Goal: Find specific page/section: Find specific page/section

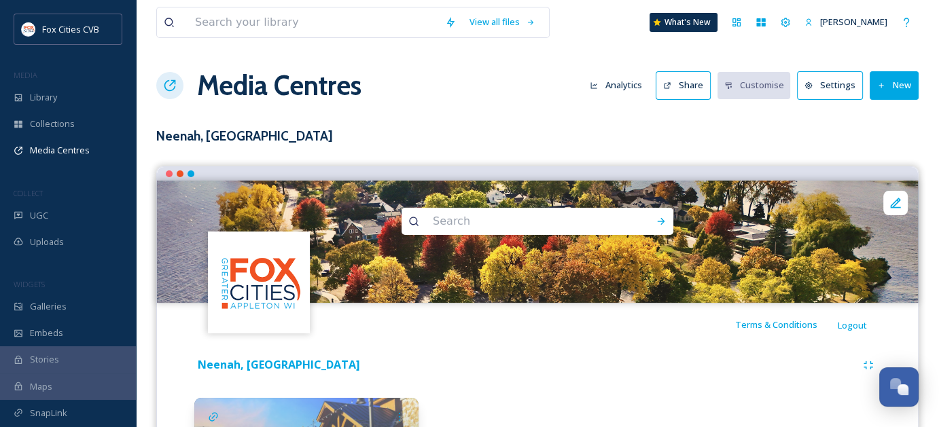
scroll to position [1044, 0]
click at [77, 95] on div "Library" at bounding box center [68, 97] width 136 height 27
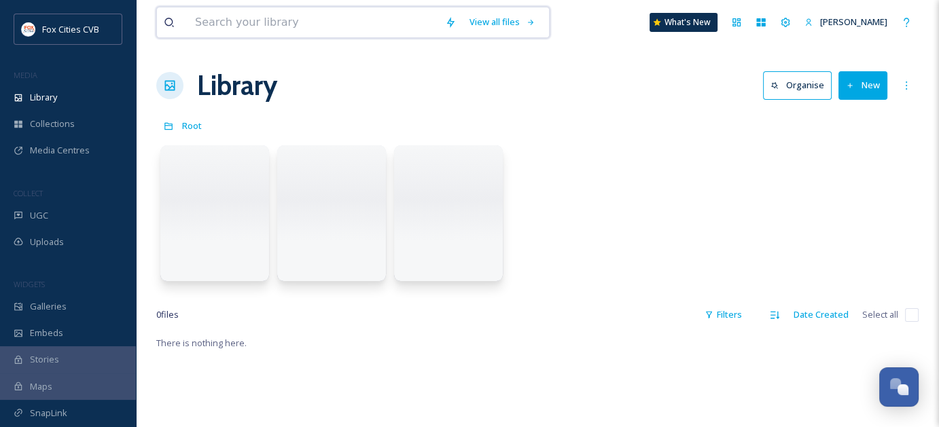
click at [235, 24] on input at bounding box center [313, 22] width 250 height 30
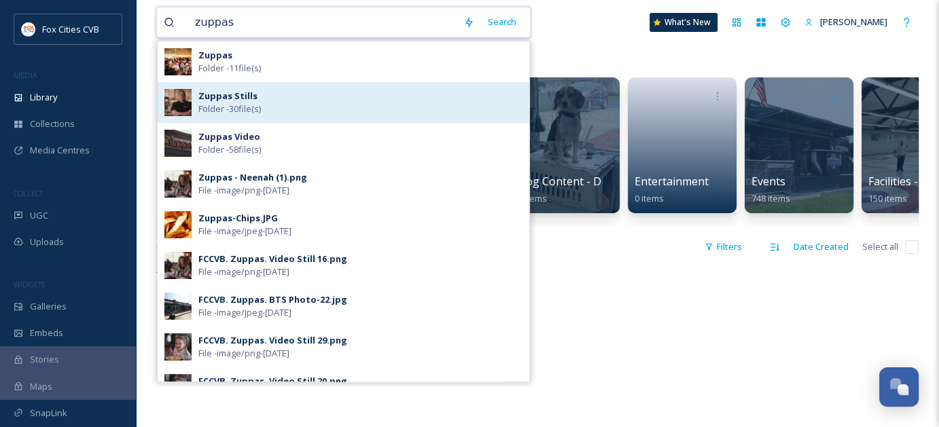
type input "zuppas"
click at [232, 95] on strong "Zuppas Stills" at bounding box center [227, 96] width 59 height 12
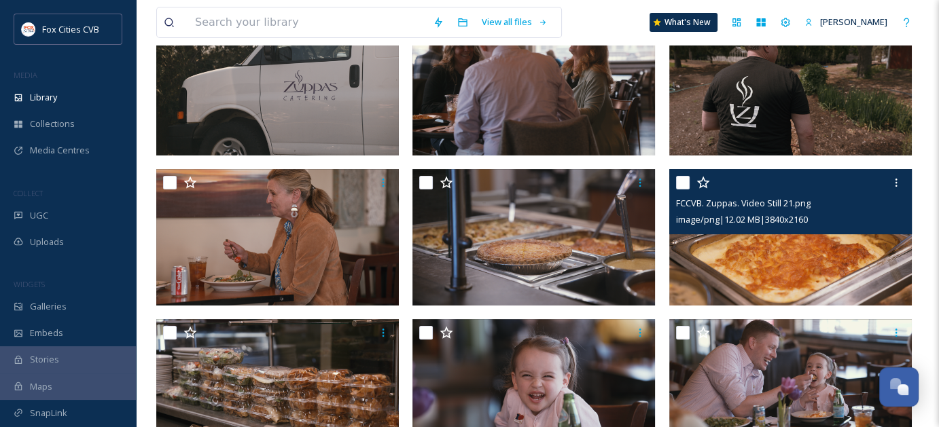
scroll to position [316, 0]
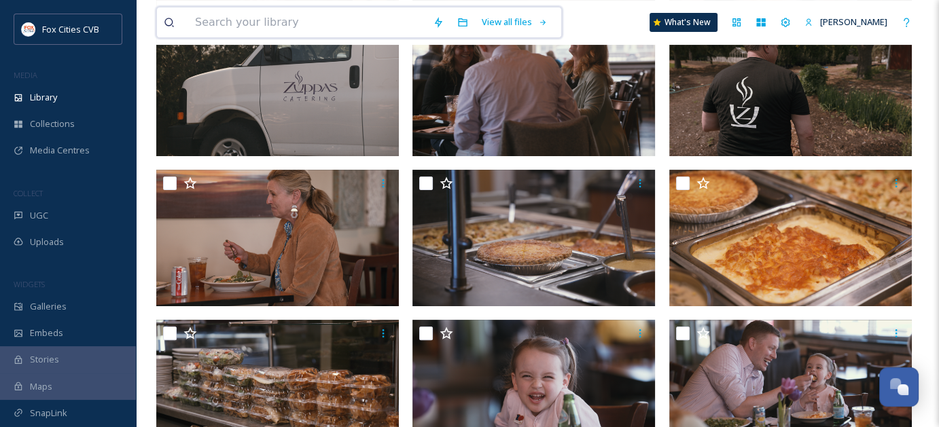
click at [321, 29] on input at bounding box center [307, 22] width 238 height 30
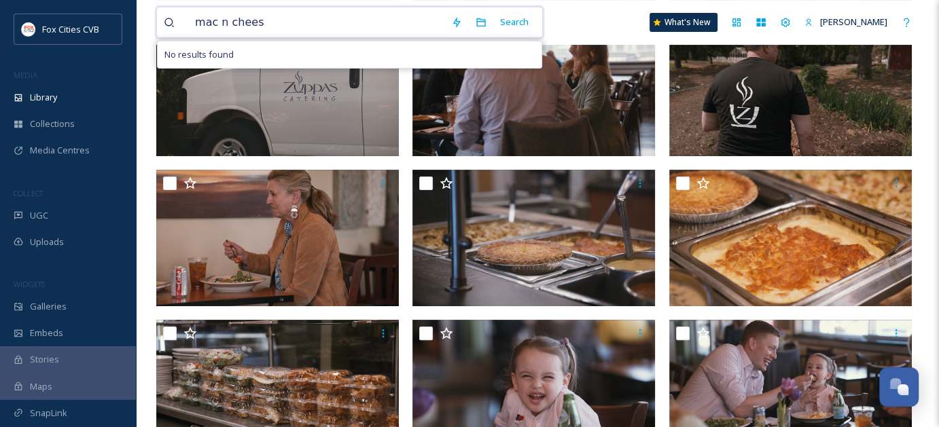
type input "mac n cheese"
click at [321, 24] on input at bounding box center [366, 22] width 213 height 30
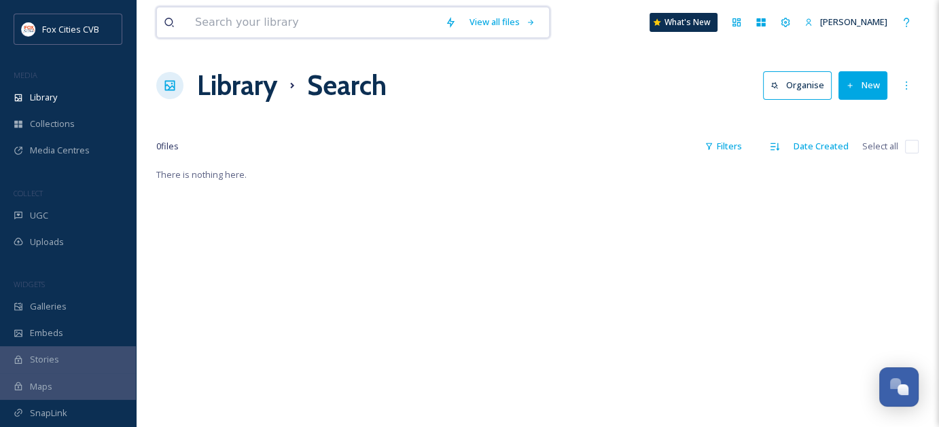
click at [313, 24] on input at bounding box center [313, 22] width 250 height 30
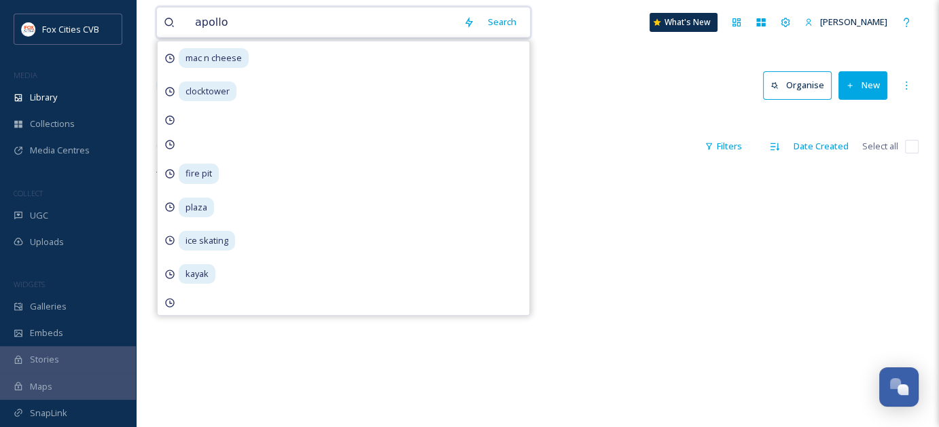
type input "apollon"
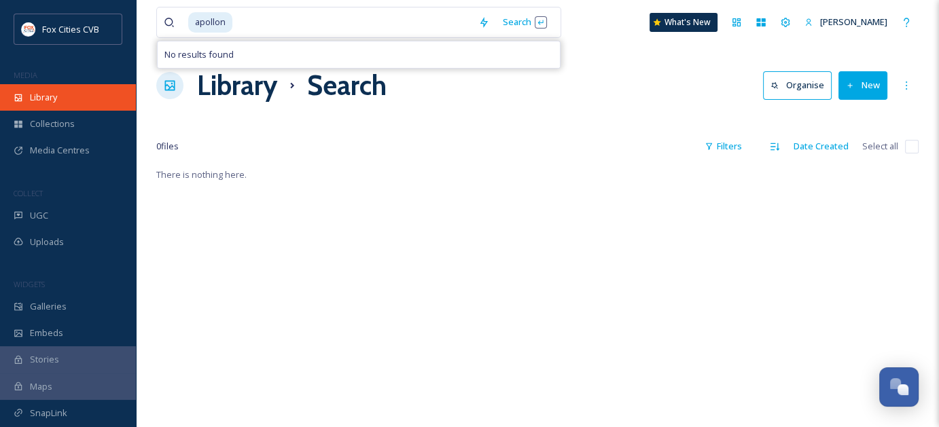
click at [52, 93] on span "Library" at bounding box center [43, 97] width 27 height 13
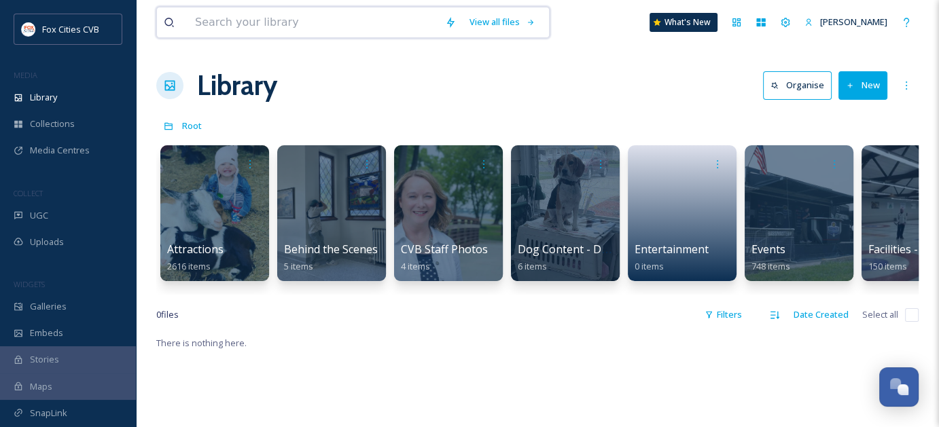
click at [304, 27] on input at bounding box center [313, 22] width 250 height 30
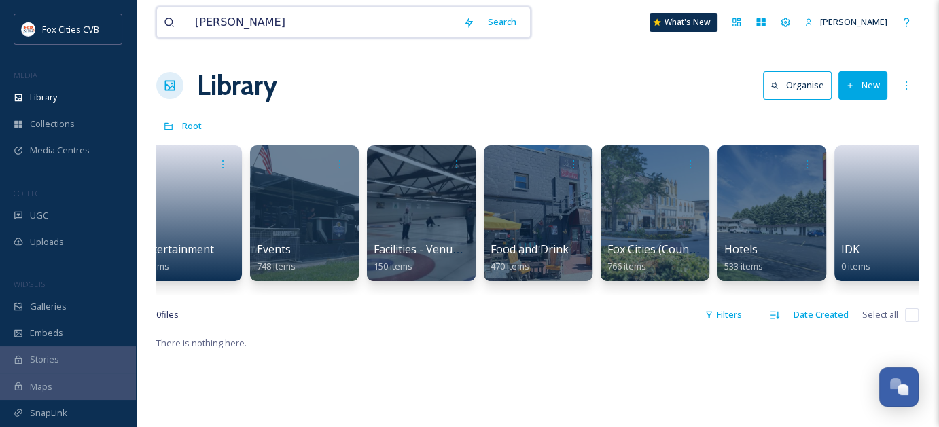
scroll to position [0, 497]
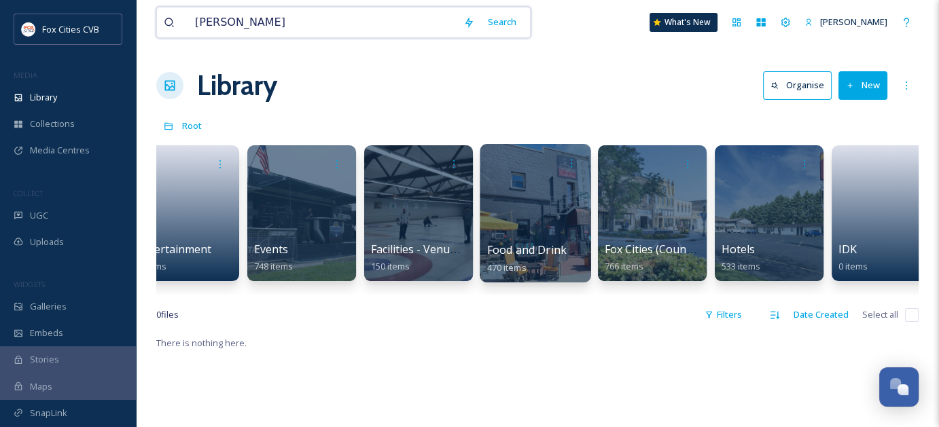
type input "[PERSON_NAME]"
click at [492, 229] on div at bounding box center [535, 213] width 111 height 139
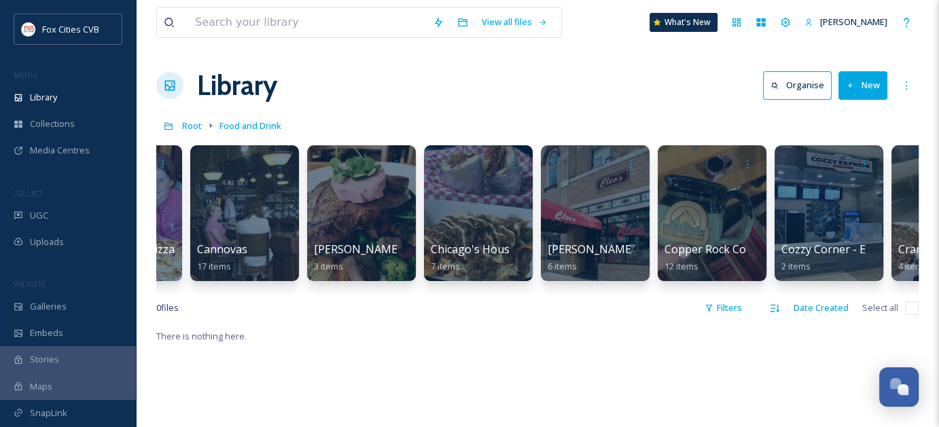
scroll to position [0, 1160]
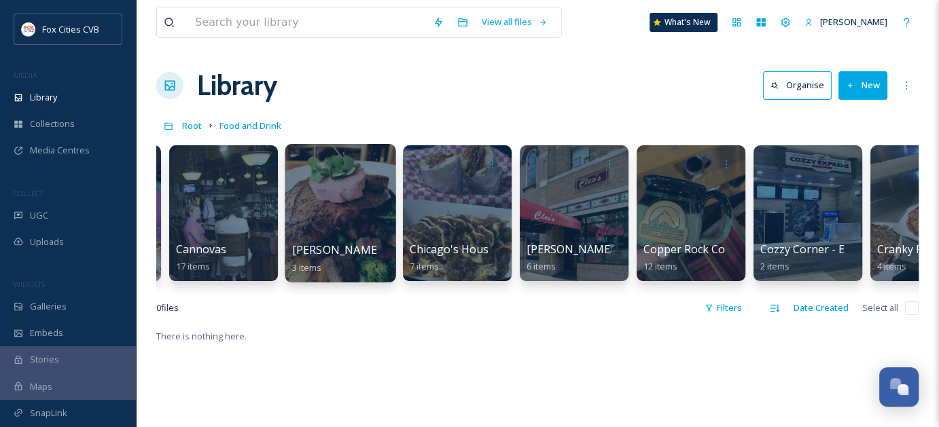
click at [329, 202] on div at bounding box center [340, 213] width 111 height 139
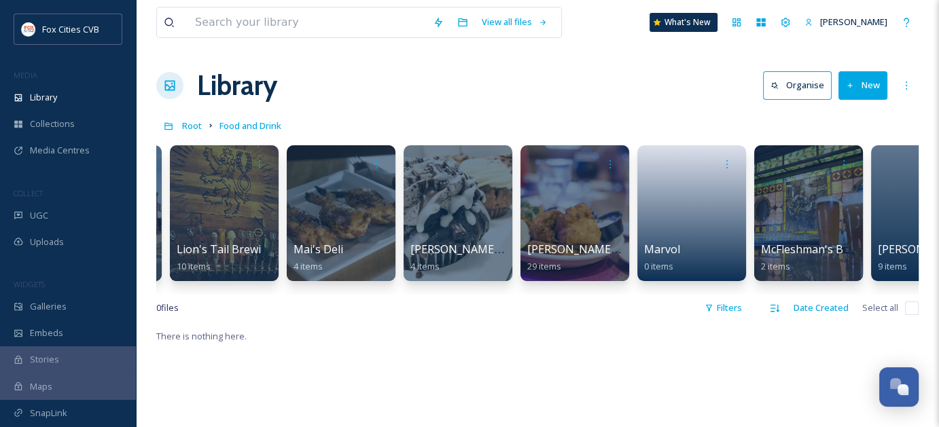
scroll to position [0, 3975]
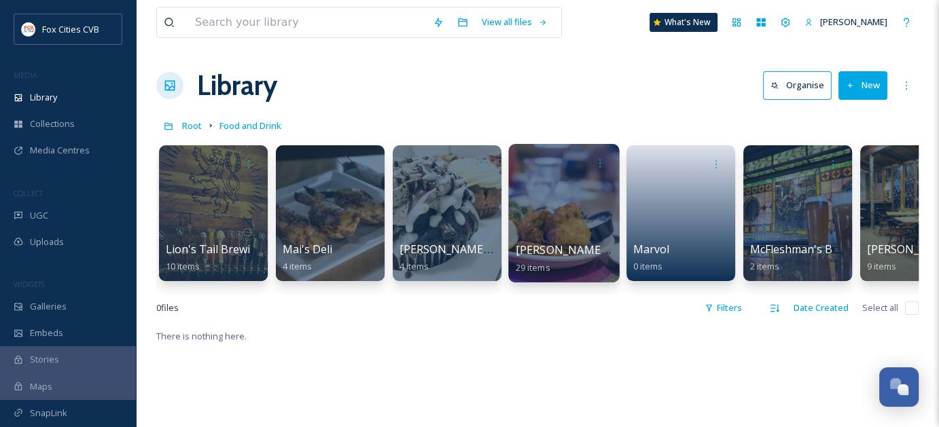
click at [546, 206] on div at bounding box center [563, 213] width 111 height 139
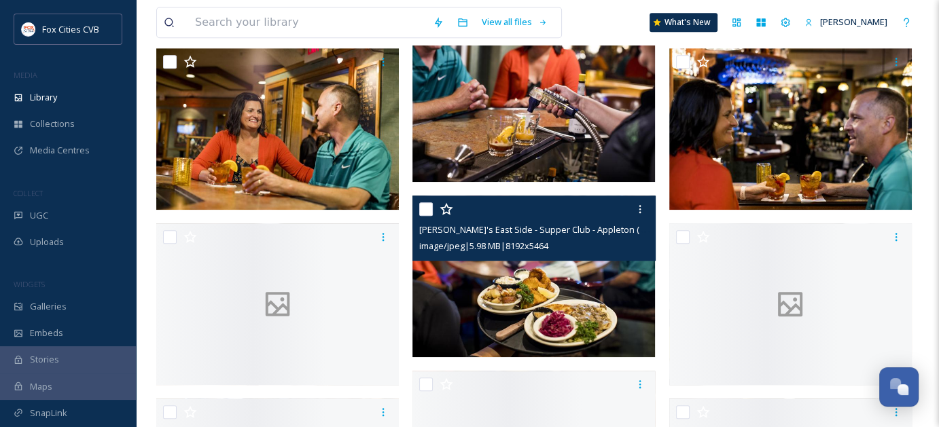
scroll to position [1019, 0]
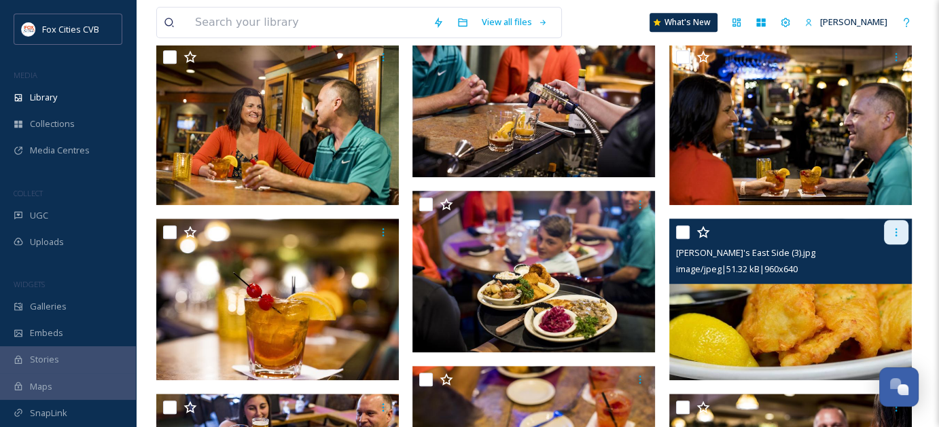
click at [902, 231] on div at bounding box center [896, 232] width 24 height 24
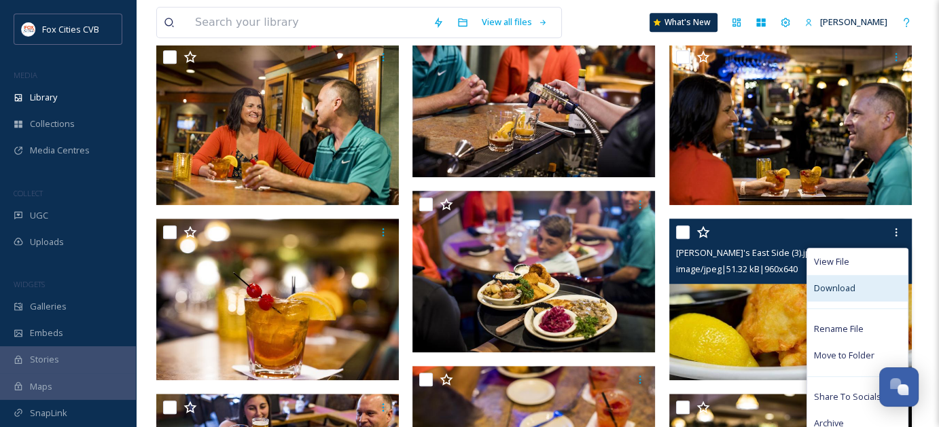
click at [857, 283] on div "Download" at bounding box center [857, 288] width 101 height 27
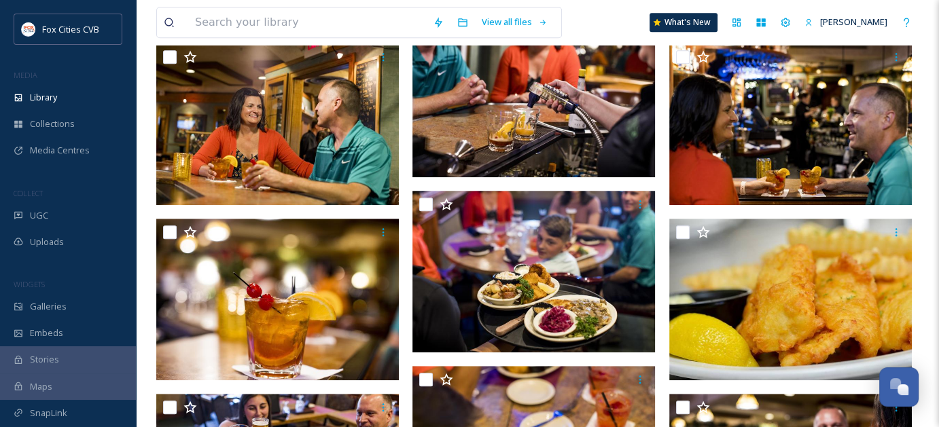
click at [591, 22] on div "View all files What's New [PERSON_NAME]" at bounding box center [537, 22] width 762 height 45
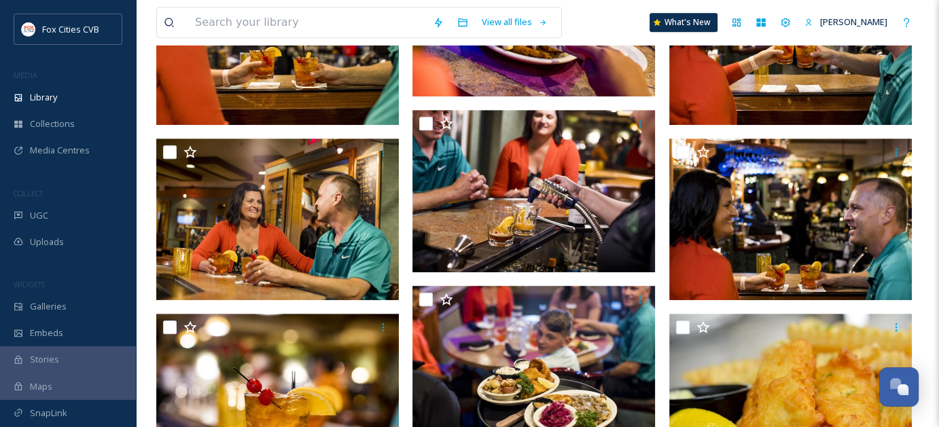
scroll to position [747, 0]
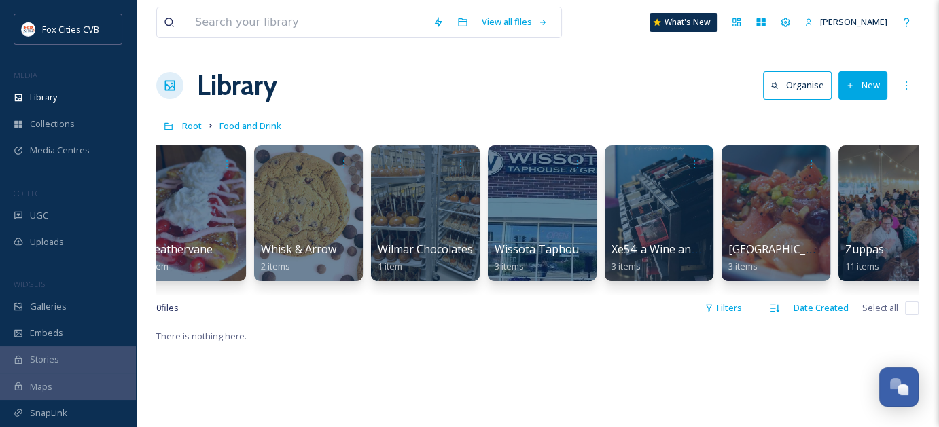
scroll to position [0, 7185]
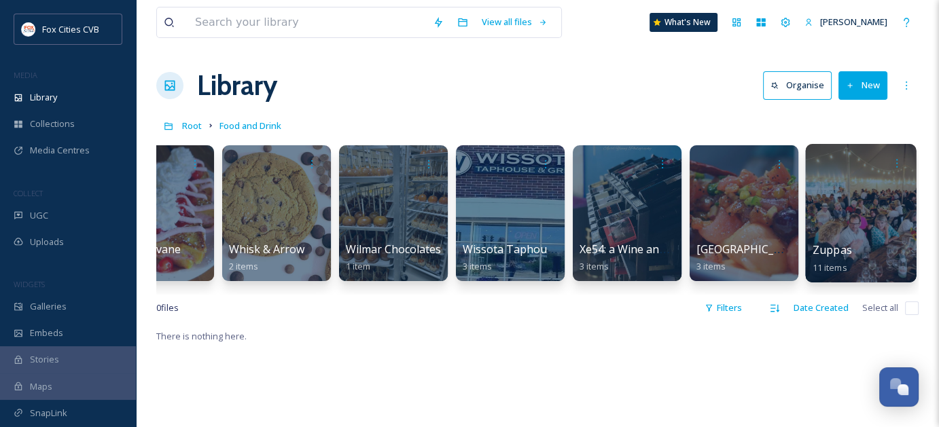
click at [885, 211] on div at bounding box center [860, 213] width 111 height 139
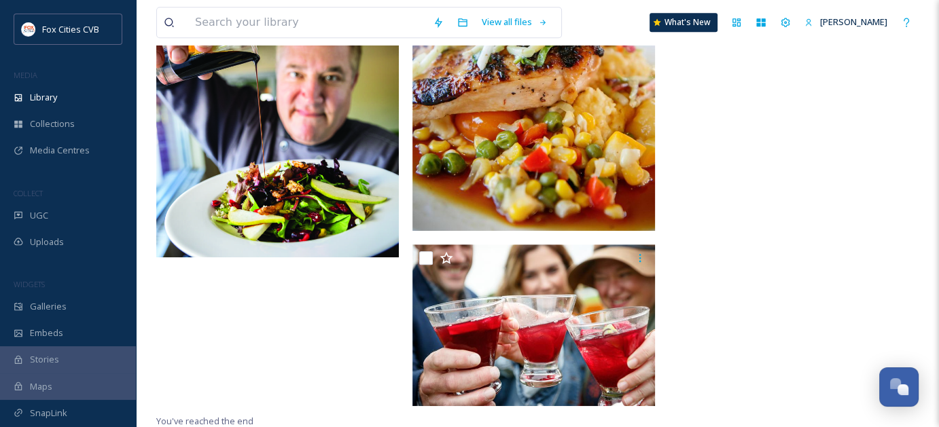
scroll to position [873, 0]
